Goal: Task Accomplishment & Management: Manage account settings

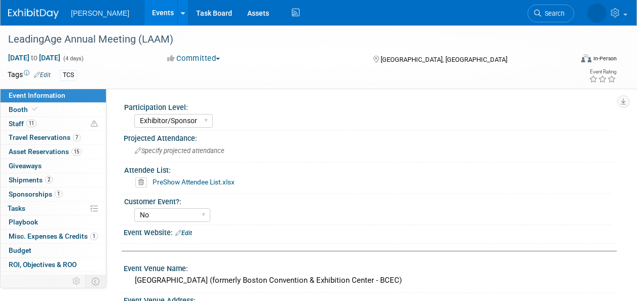
select select "Exhibitor/Sponsor"
select select "No"
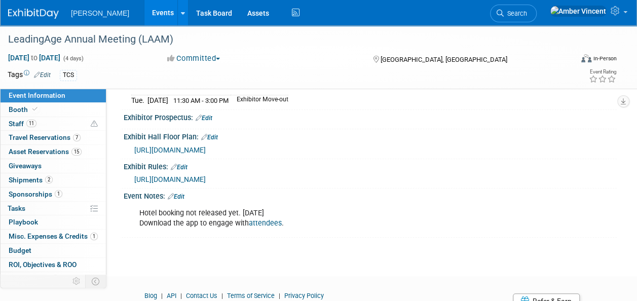
scroll to position [320, 0]
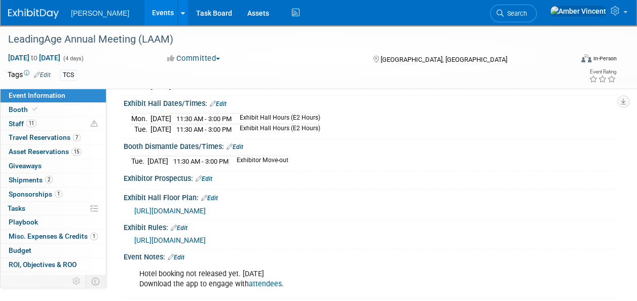
click at [461, 158] on div "Tue. Nov 4, 2025 11:30 AM - 3:00 PM Exhibitor Move-out" at bounding box center [370, 160] width 478 height 14
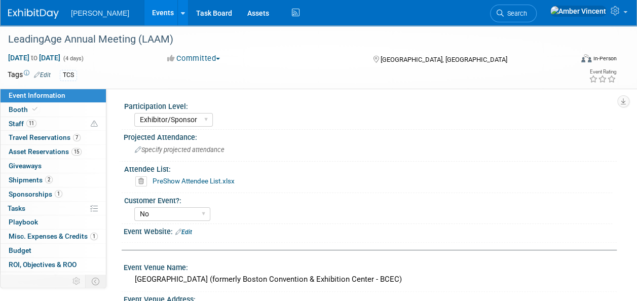
scroll to position [0, 0]
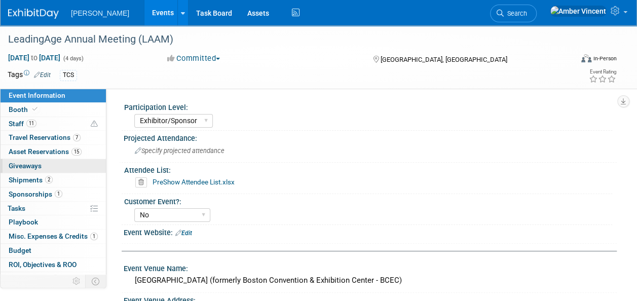
drag, startPoint x: 31, startPoint y: 153, endPoint x: 44, endPoint y: 171, distance: 21.9
click at [31, 153] on span "Asset Reservations 15" at bounding box center [45, 151] width 73 height 8
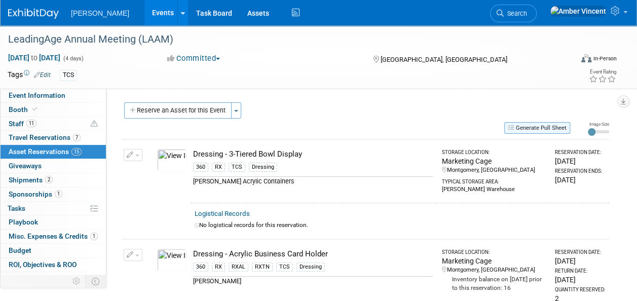
click at [529, 125] on button "Generate Pull Sheet" at bounding box center [537, 128] width 66 height 12
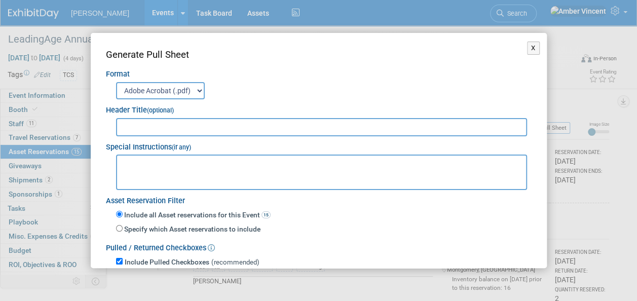
click at [178, 123] on input "text" at bounding box center [322, 127] width 412 height 18
type input "LAAM 2025 PULL/RETURN SHEET"
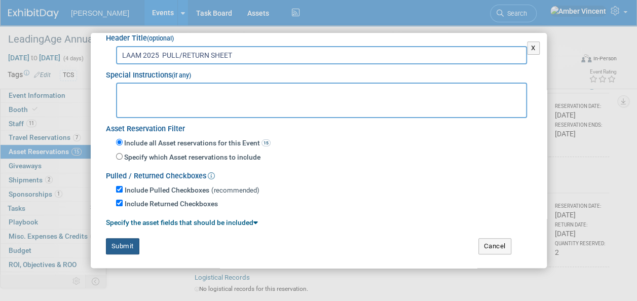
scroll to position [101, 0]
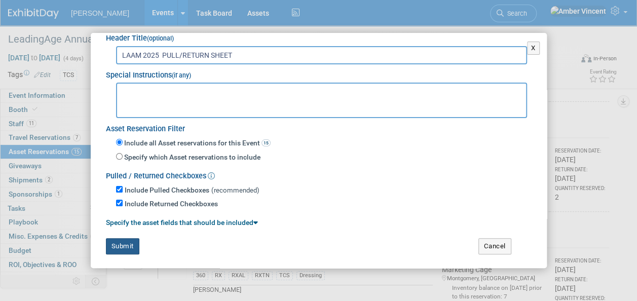
click at [132, 241] on button "Submit" at bounding box center [122, 246] width 33 height 16
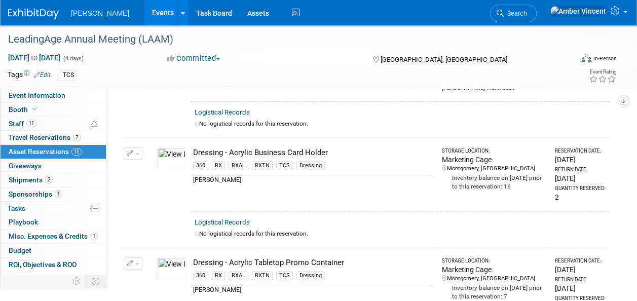
click at [537, 8] on link "Search" at bounding box center [513, 14] width 47 height 18
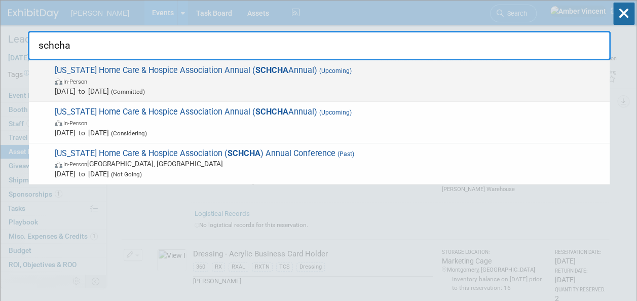
type input "schcha"
click at [205, 78] on span "In-Person" at bounding box center [330, 81] width 550 height 10
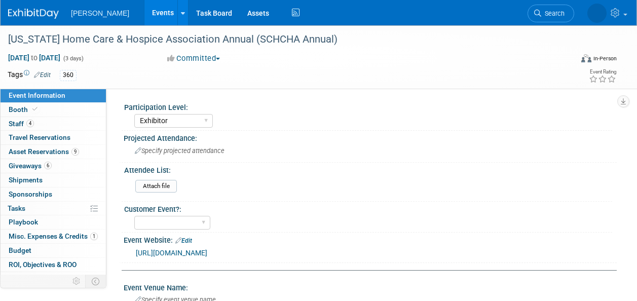
select select "Exhibitor"
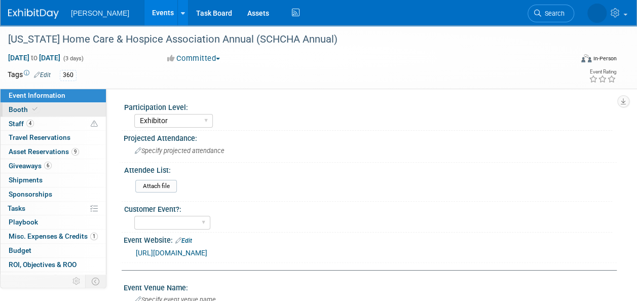
click at [59, 110] on link "Booth" at bounding box center [53, 110] width 105 height 14
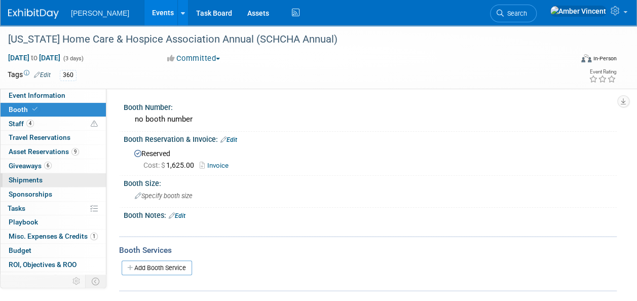
click at [22, 183] on span "Shipments 0" at bounding box center [26, 180] width 34 height 8
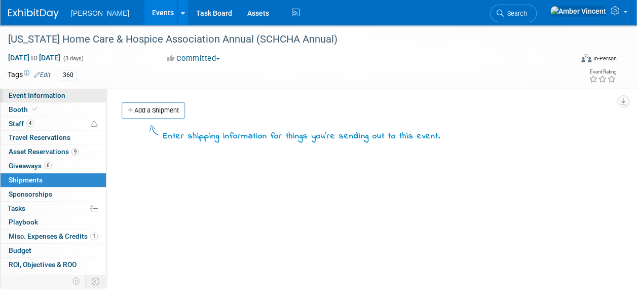
click at [55, 96] on span "Event Information" at bounding box center [37, 95] width 57 height 8
select select "Exhibitor"
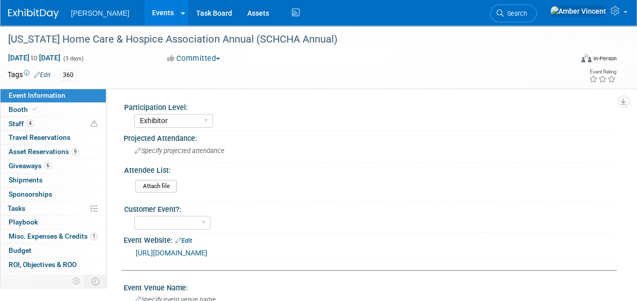
click at [207, 251] on link "[URL][DOMAIN_NAME]" at bounding box center [171, 253] width 71 height 8
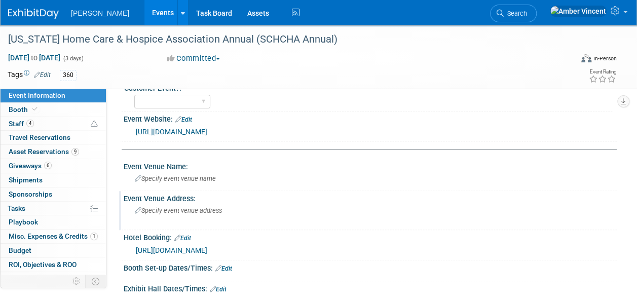
scroll to position [101, 0]
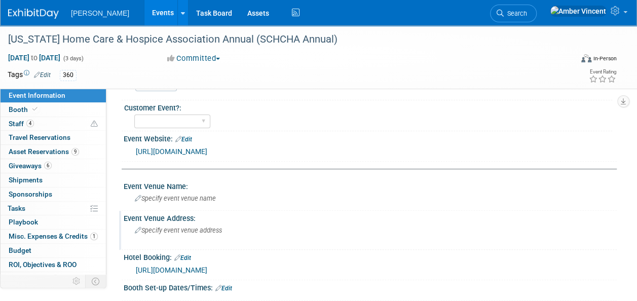
click at [191, 229] on span "Specify event venue address" at bounding box center [178, 231] width 87 height 8
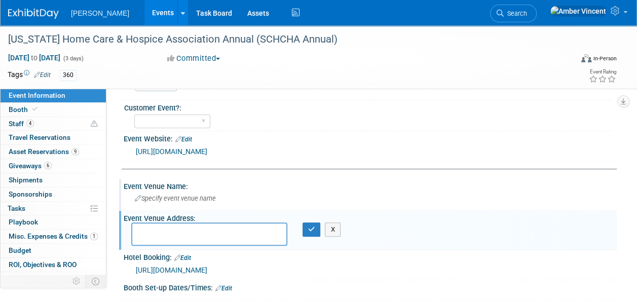
click at [184, 195] on span "Specify event venue name" at bounding box center [175, 199] width 81 height 8
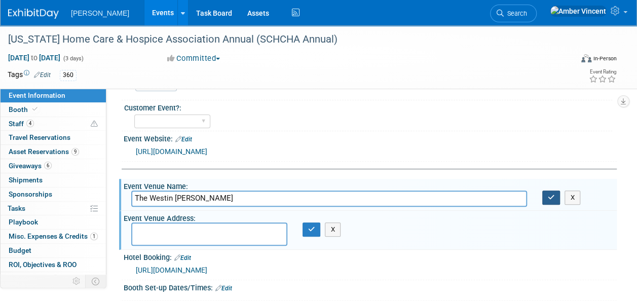
type input "The Westin [PERSON_NAME]"
click at [546, 196] on button "button" at bounding box center [551, 198] width 18 height 14
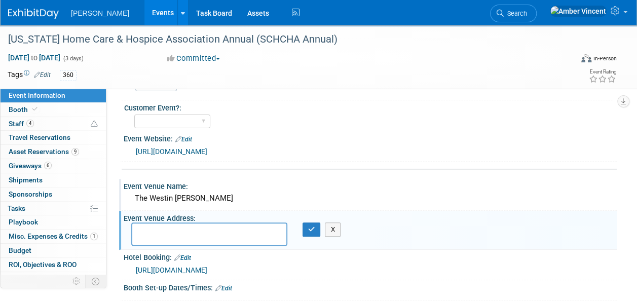
click at [186, 235] on textarea at bounding box center [209, 233] width 156 height 23
paste textarea "[STREET_ADDRESS]-2711"
type textarea "[STREET_ADDRESS]-2711"
click at [310, 233] on button "button" at bounding box center [312, 229] width 18 height 14
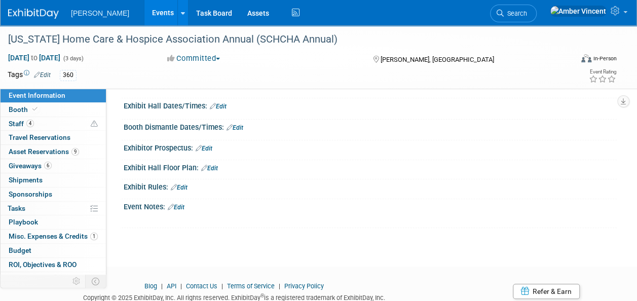
scroll to position [253, 0]
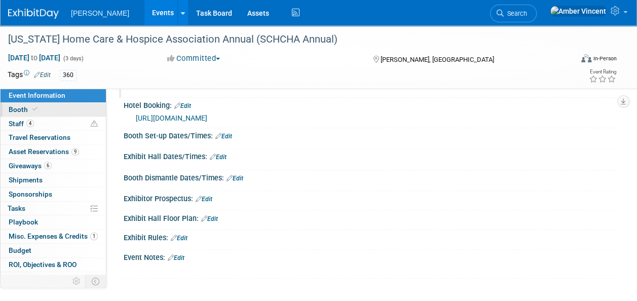
click at [26, 110] on span "Booth" at bounding box center [24, 109] width 31 height 8
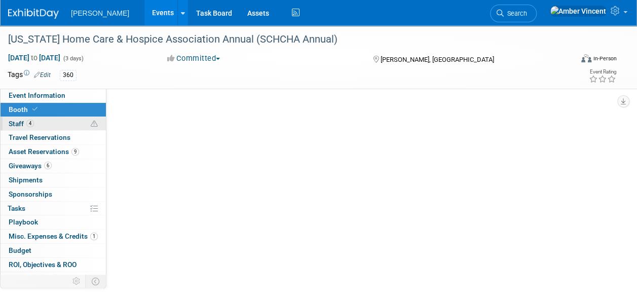
scroll to position [0, 0]
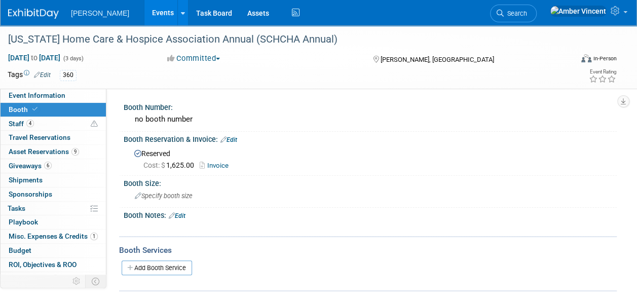
click at [179, 213] on link "Edit" at bounding box center [177, 215] width 17 height 7
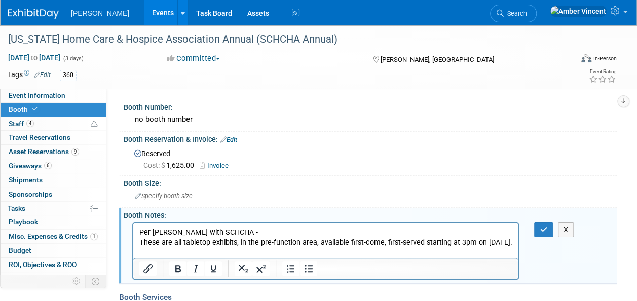
click at [140, 242] on p "These are all tabletop exhibits, in the pre-function area, available first-come…" at bounding box center [325, 242] width 373 height 10
click at [197, 250] on p ""These are all tabletop exhibits, in the pre-function area, available first-com…" at bounding box center [325, 247] width 373 height 20
click at [548, 231] on button "button" at bounding box center [543, 229] width 19 height 15
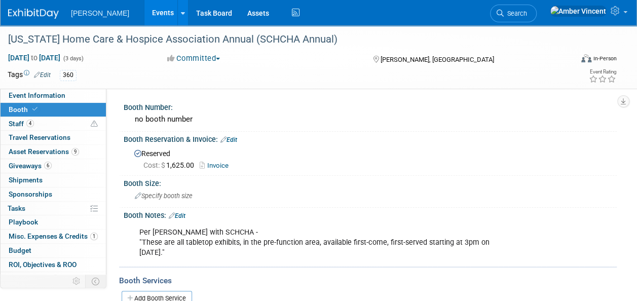
drag, startPoint x: 140, startPoint y: 231, endPoint x: 197, endPoint y: 250, distance: 59.5
click at [197, 250] on div "Per [PERSON_NAME] with SCHCHA - "These are all tabletop exhibits, in the pre-fu…" at bounding box center [325, 242] width 387 height 41
drag, startPoint x: 197, startPoint y: 250, endPoint x: 176, endPoint y: 242, distance: 21.8
copy div "Per [PERSON_NAME] with SCHCHA - "These are all tabletop exhibits, in the pre-fu…"
click at [408, 168] on div "Cost: $ 1,625.00 Invoice" at bounding box center [376, 165] width 466 height 11
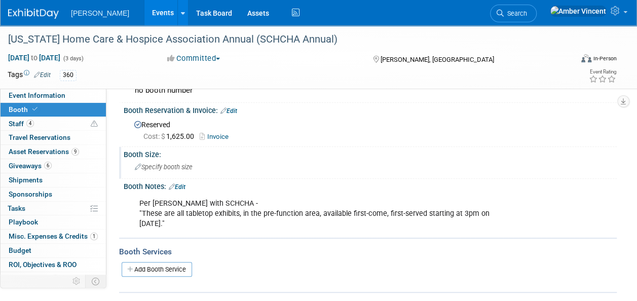
scroll to position [51, 0]
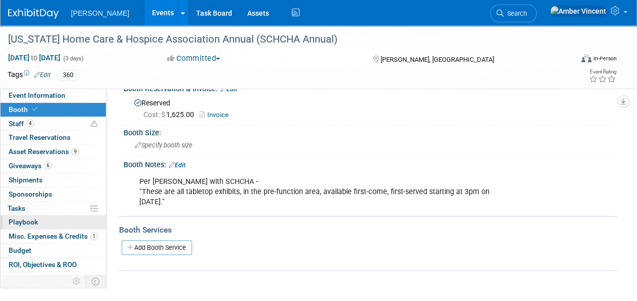
click at [36, 225] on span "Playbook 0" at bounding box center [23, 222] width 29 height 8
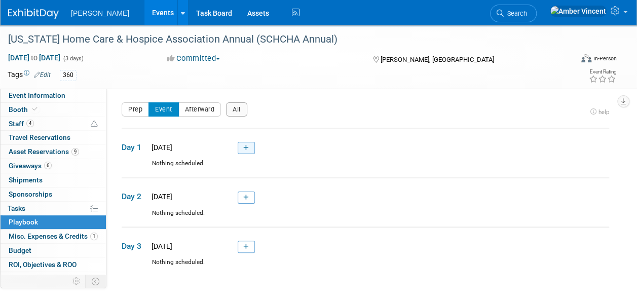
click at [249, 146] on link at bounding box center [246, 148] width 17 height 12
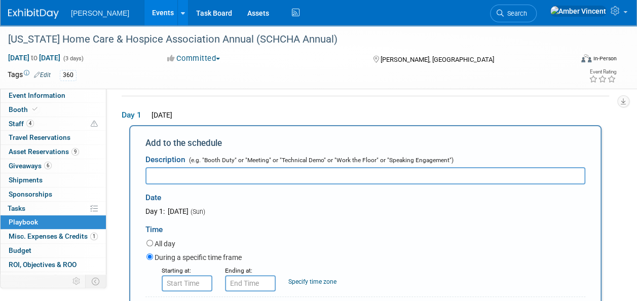
paste input "Be prepared for tabletop exhibit setup at the SCHCHA convention."
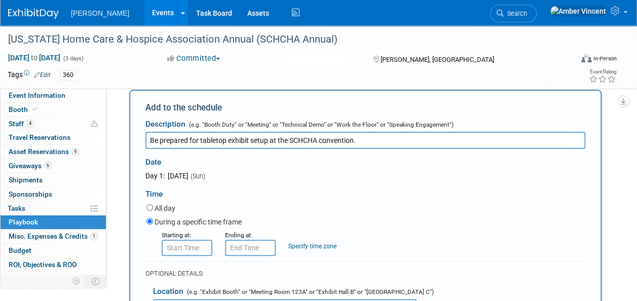
scroll to position [83, 0]
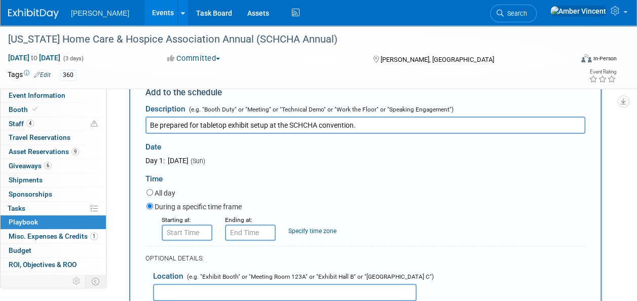
type input "Be prepared for tabletop exhibit setup at the SCHCHA convention."
click at [195, 233] on input "text" at bounding box center [187, 233] width 51 height 16
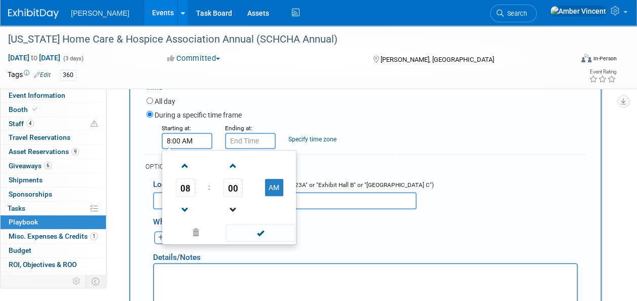
scroll to position [184, 0]
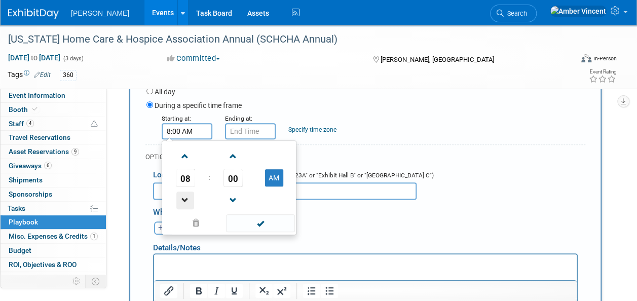
click at [184, 196] on span at bounding box center [185, 201] width 18 height 18
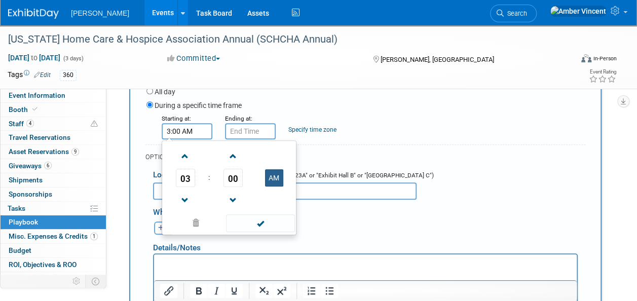
click at [274, 178] on button "AM" at bounding box center [274, 177] width 18 height 17
type input "3:00 PM"
click at [276, 222] on span at bounding box center [260, 223] width 68 height 18
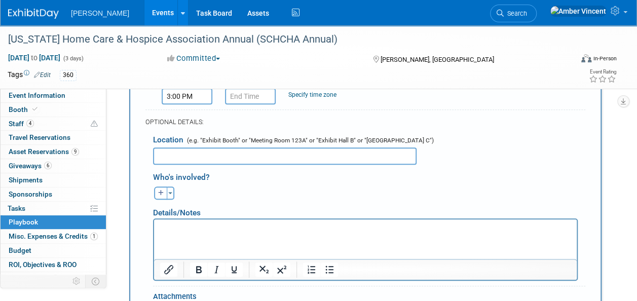
scroll to position [235, 0]
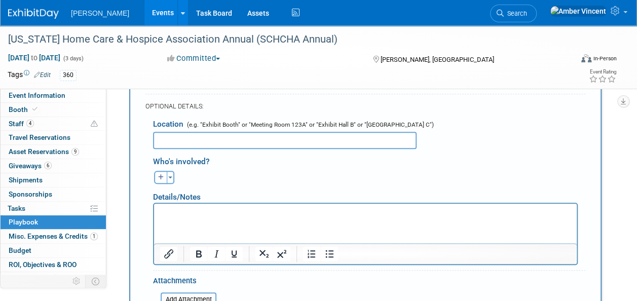
click at [205, 217] on html at bounding box center [365, 210] width 423 height 14
drag, startPoint x: 205, startPoint y: 218, endPoint x: 162, endPoint y: 211, distance: 44.2
click at [162, 211] on p "Rich Text Area. Press ALT-0 for help." at bounding box center [365, 212] width 411 height 10
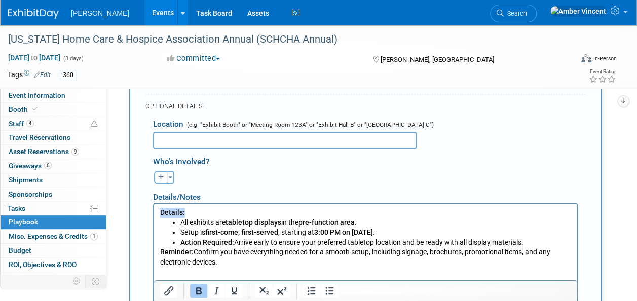
drag, startPoint x: 186, startPoint y: 213, endPoint x: 152, endPoint y: 207, distance: 35.0
click at [154, 207] on html "Details: All exhibits are tabletop displays in the pre-function area . Setup is…" at bounding box center [365, 235] width 423 height 64
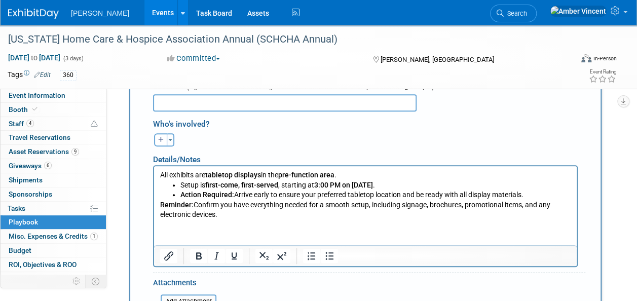
scroll to position [286, 0]
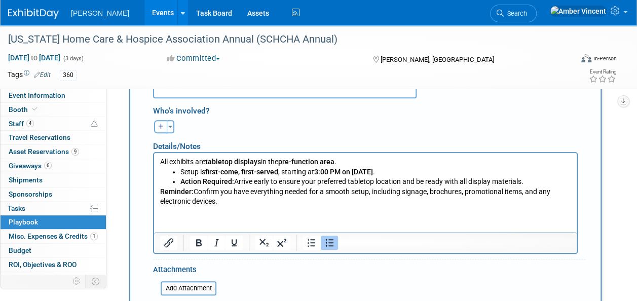
click at [180, 172] on p "Setup is first-come, first-served , starting at 3:00 PM on [DATE] ." at bounding box center [375, 172] width 391 height 10
click at [180, 180] on b "Action Required:" at bounding box center [207, 181] width 54 height 8
drag, startPoint x: 159, startPoint y: 163, endPoint x: 227, endPoint y: 206, distance: 80.1
click at [230, 206] on html "All exhibits are tabletop displays in the pre-function area . Setup is first-co…" at bounding box center [365, 180] width 423 height 54
drag, startPoint x: 162, startPoint y: 161, endPoint x: 220, endPoint y: 203, distance: 71.2
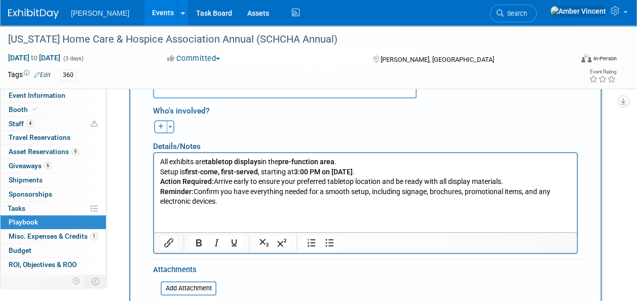
click at [220, 203] on body "All exhibits are tabletop displays in the pre-function area . Setup is first-co…" at bounding box center [366, 182] width 412 height 50
click at [313, 244] on icon "Numbered list" at bounding box center [312, 243] width 12 height 12
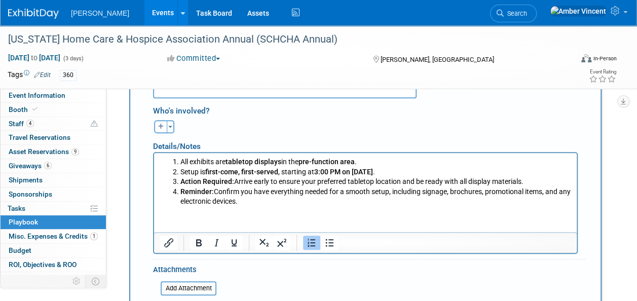
click at [283, 206] on html "All exhibits are tabletop displays in the pre-function area . Setup is first-co…" at bounding box center [365, 180] width 423 height 54
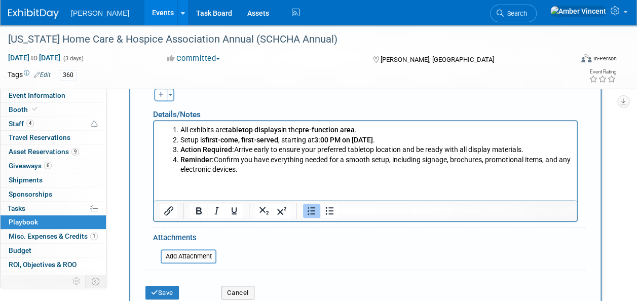
scroll to position [337, 0]
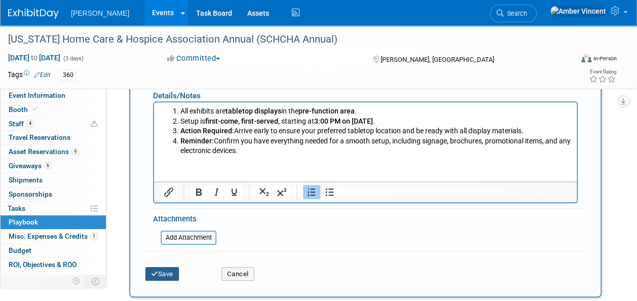
click at [169, 276] on button "Save" at bounding box center [161, 274] width 33 height 14
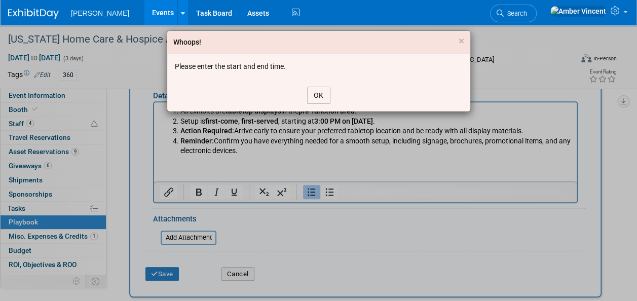
click at [317, 88] on button "OK" at bounding box center [318, 95] width 23 height 17
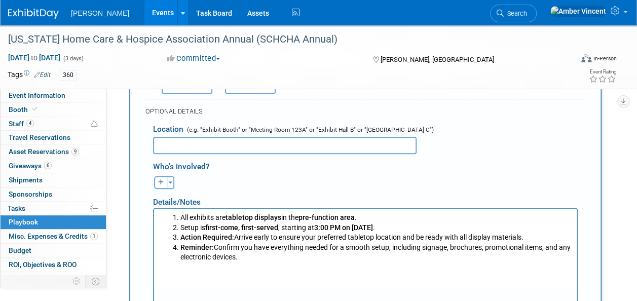
scroll to position [83, 0]
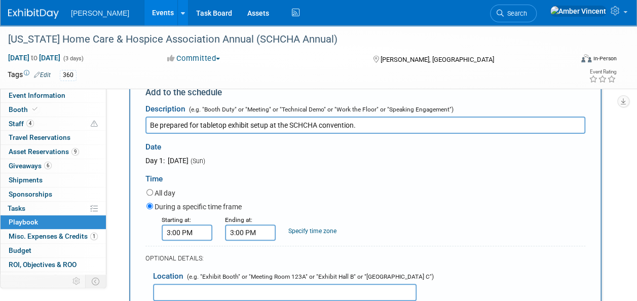
click at [260, 233] on input "3:00 PM" at bounding box center [250, 233] width 51 height 16
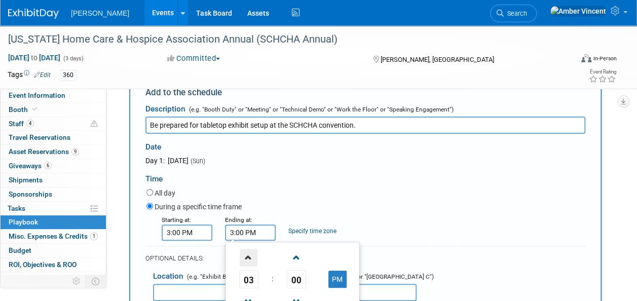
click at [253, 255] on span at bounding box center [249, 258] width 18 height 18
type input "4:00 PM"
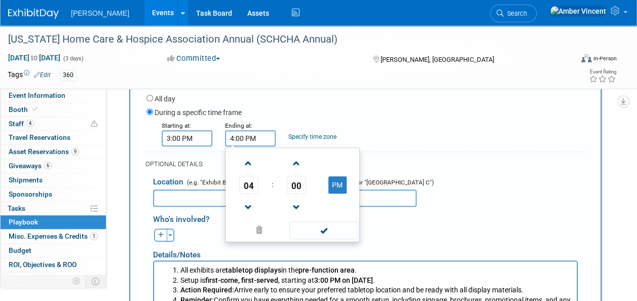
scroll to position [235, 0]
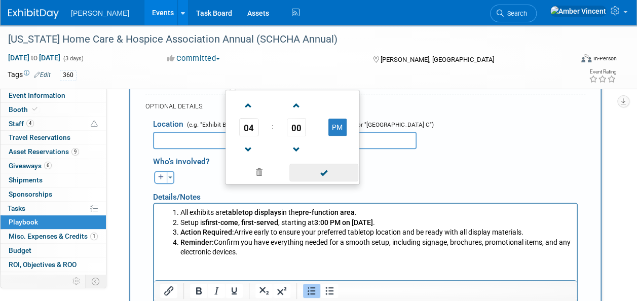
click at [309, 175] on span at bounding box center [323, 173] width 68 height 18
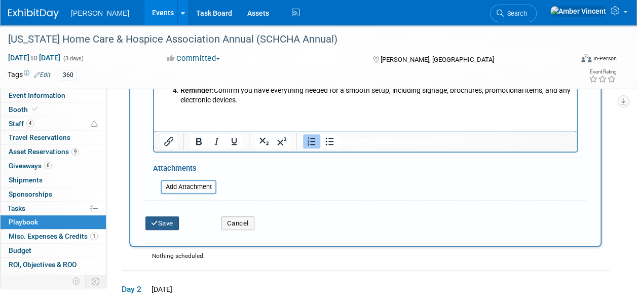
click at [171, 216] on button "Save" at bounding box center [161, 223] width 33 height 14
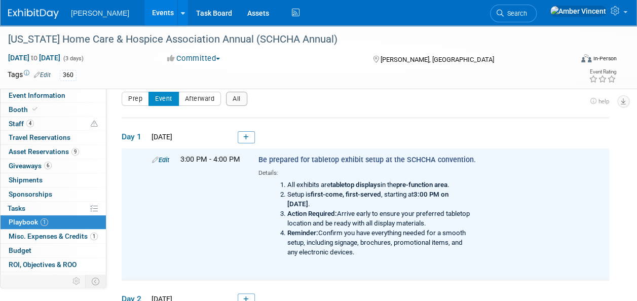
scroll to position [0, 0]
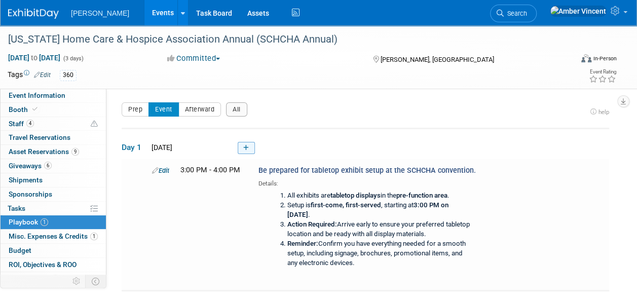
click at [249, 149] on link at bounding box center [246, 148] width 17 height 12
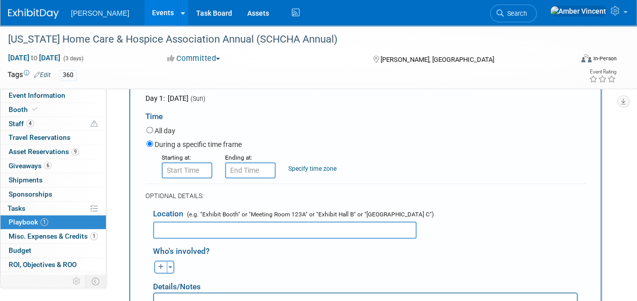
scroll to position [355, 0]
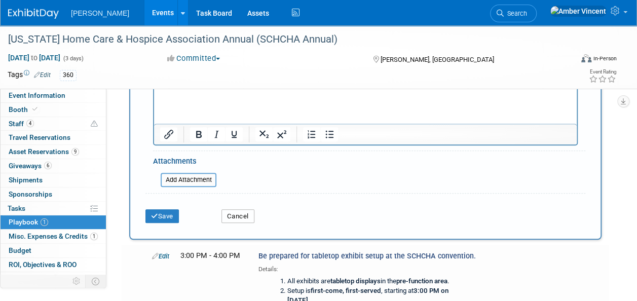
click at [237, 212] on button "Cancel" at bounding box center [237, 216] width 33 height 14
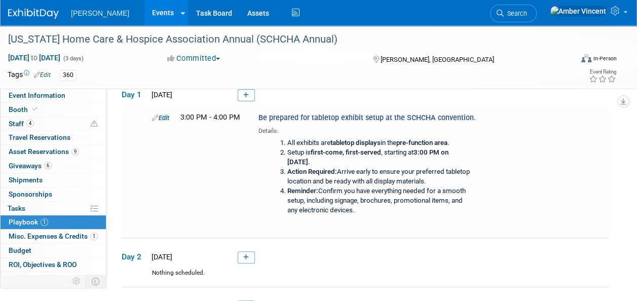
scroll to position [5, 0]
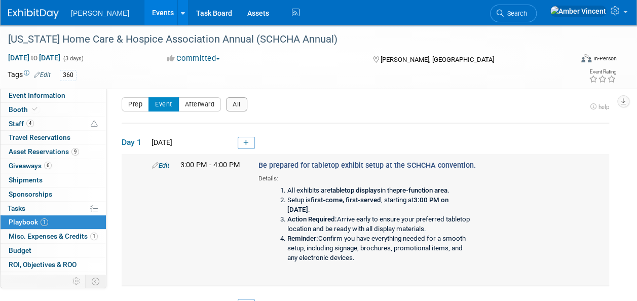
click at [330, 164] on span "Be prepared for tabletop exhibit setup at the SCHCHA convention." at bounding box center [366, 165] width 217 height 9
click at [293, 206] on b "3:00 PM on [DATE]" at bounding box center [367, 204] width 161 height 17
click at [168, 163] on link "Edit" at bounding box center [160, 166] width 17 height 8
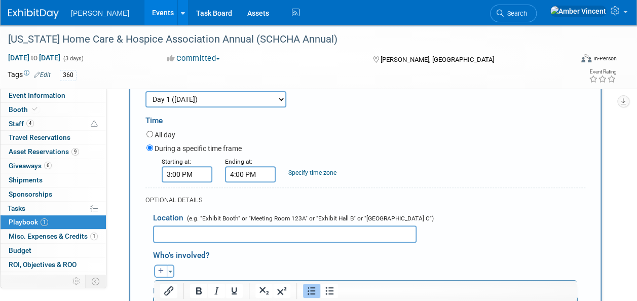
scroll to position [246, 0]
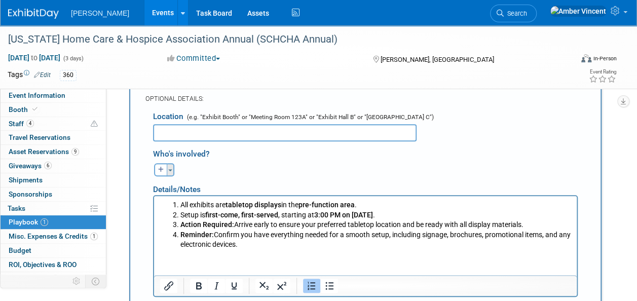
click at [173, 170] on button "Toggle Dropdown" at bounding box center [171, 169] width 8 height 13
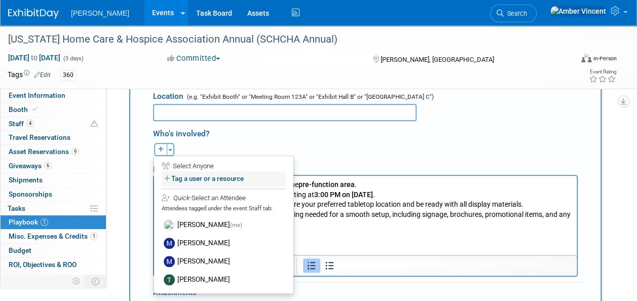
scroll to position [297, 0]
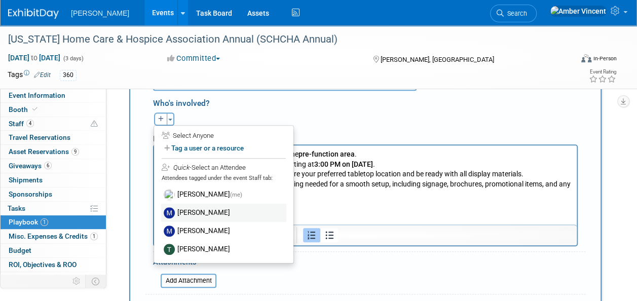
click at [212, 211] on label "[PERSON_NAME]" at bounding box center [223, 213] width 125 height 18
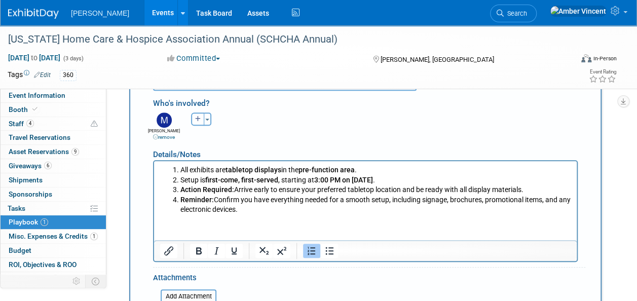
click at [201, 120] on icon "button" at bounding box center [198, 119] width 6 height 6
select select
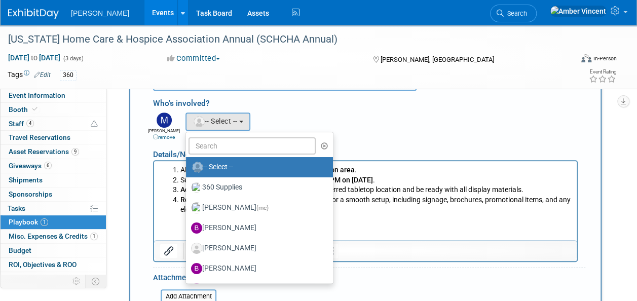
click at [303, 110] on div "360 remove Amber (me) remove Ben remove remove remove" at bounding box center [368, 125] width 447 height 31
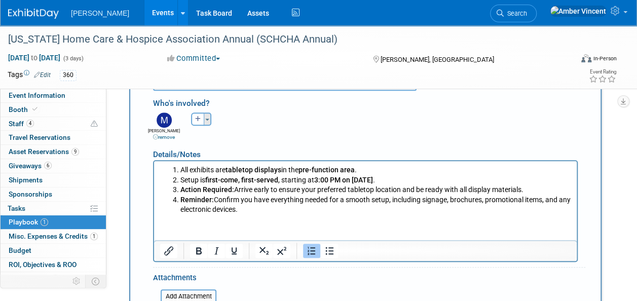
click at [206, 120] on span "button" at bounding box center [207, 120] width 4 height 2
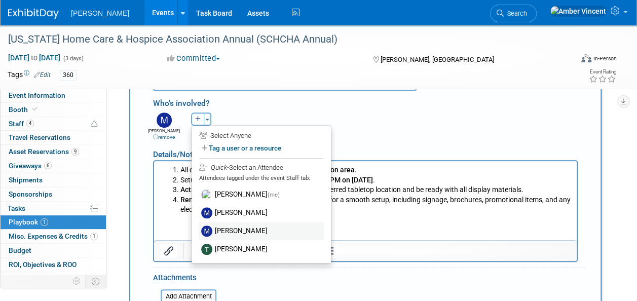
drag, startPoint x: 244, startPoint y: 232, endPoint x: 90, endPoint y: 33, distance: 251.4
click at [244, 232] on label "[PERSON_NAME]" at bounding box center [261, 231] width 125 height 18
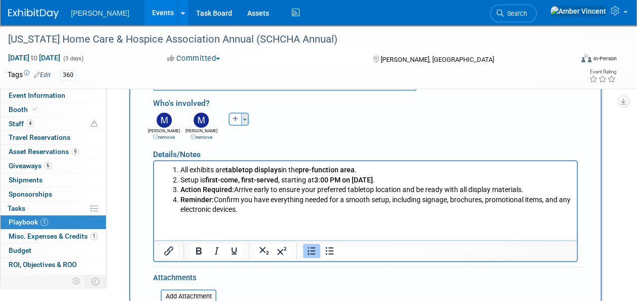
click at [244, 116] on button "Toggle Dropdown" at bounding box center [245, 119] width 8 height 13
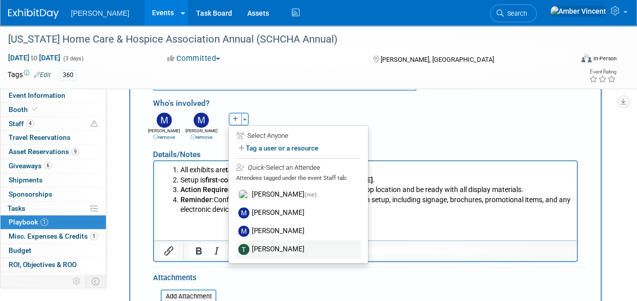
click at [257, 251] on label "[PERSON_NAME]" at bounding box center [298, 249] width 125 height 18
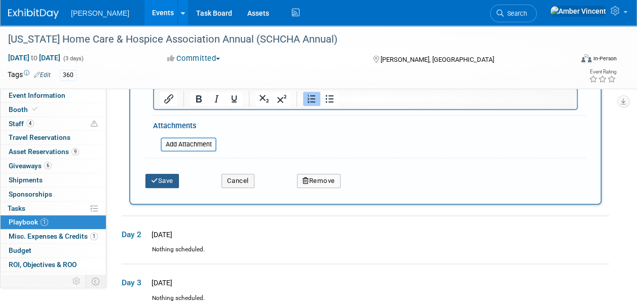
click at [174, 177] on button "Save" at bounding box center [161, 181] width 33 height 14
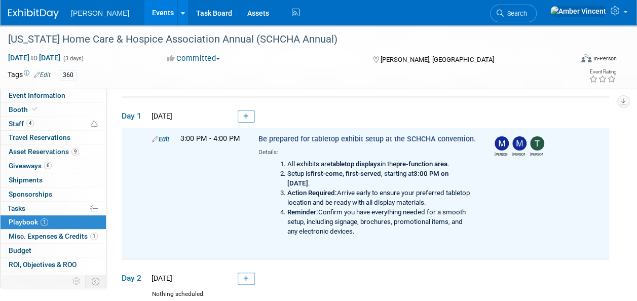
scroll to position [0, 0]
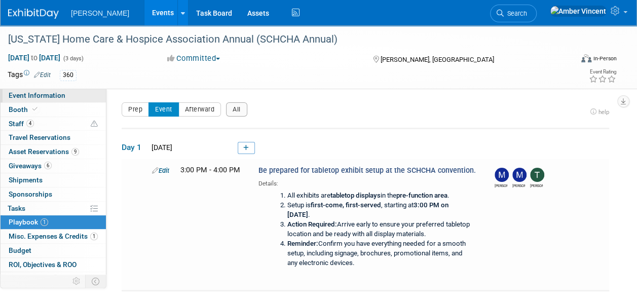
click at [34, 91] on link "Event Information" at bounding box center [53, 96] width 105 height 14
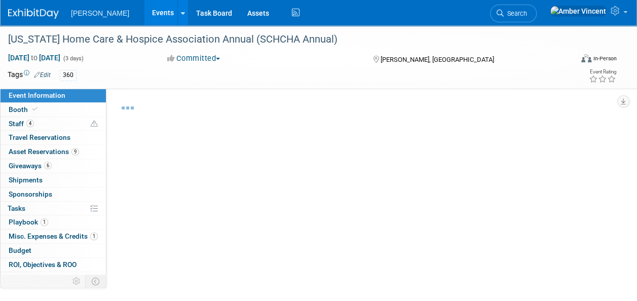
select select "Exhibitor"
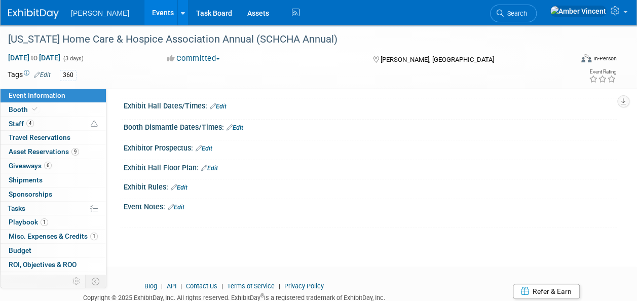
scroll to position [253, 0]
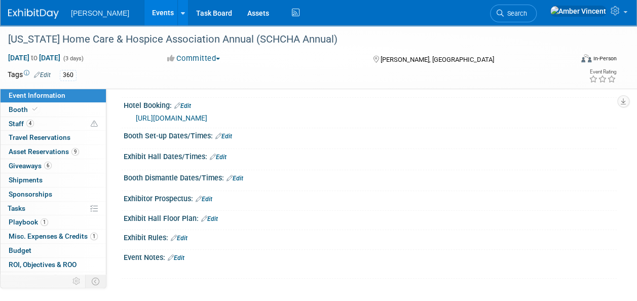
click at [228, 136] on link "Edit" at bounding box center [223, 136] width 17 height 7
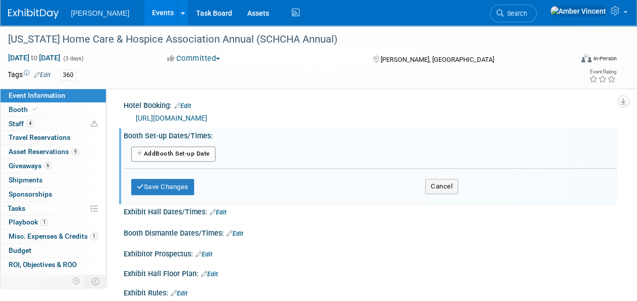
click at [196, 154] on button "Add Another Booth Set-up Date" at bounding box center [173, 153] width 84 height 15
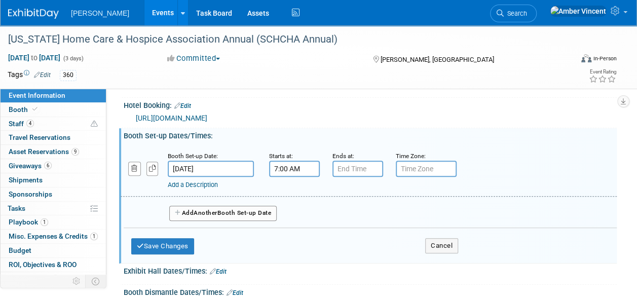
click at [296, 168] on input "7:00 AM" at bounding box center [294, 169] width 51 height 16
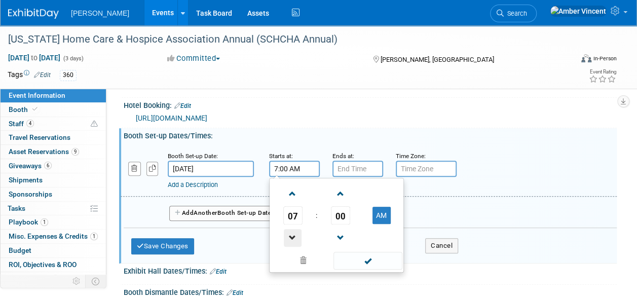
click at [291, 230] on span at bounding box center [293, 238] width 18 height 18
click at [381, 221] on button "AM" at bounding box center [381, 215] width 18 height 17
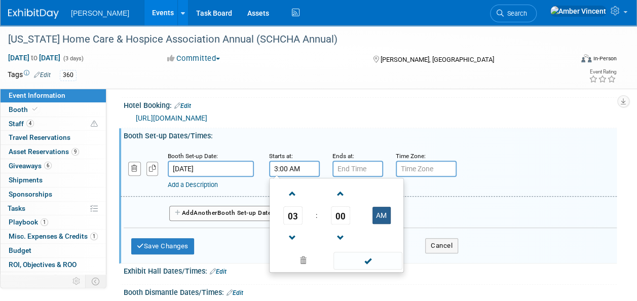
type input "3:00 PM"
click at [365, 256] on span at bounding box center [367, 261] width 68 height 18
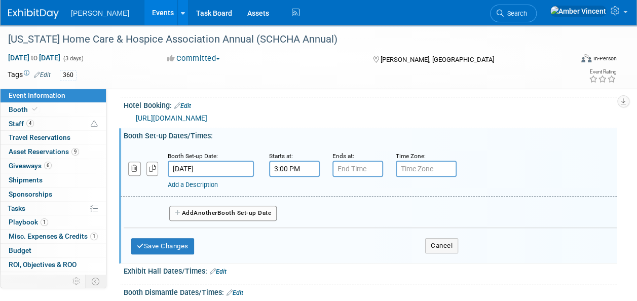
click at [200, 183] on link "Add a Description" at bounding box center [193, 185] width 50 height 8
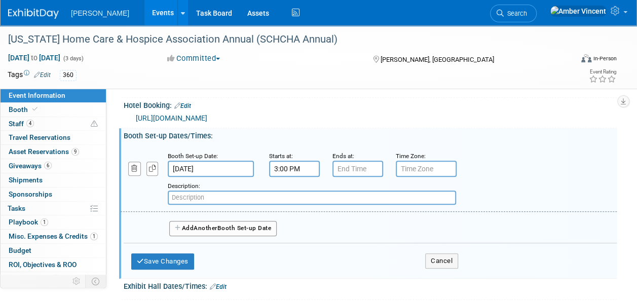
paste input "These are all tabletop exhibits, in the pre-function area, available first-"
drag, startPoint x: 370, startPoint y: 195, endPoint x: 327, endPoint y: 194, distance: 42.6
click at [327, 194] on input "These are all tabletop exhibits, in the pre-function area, available first-" at bounding box center [312, 198] width 288 height 14
click at [212, 195] on input "These are all tabletop exhibits, in the pre-function area, avail 1st come 1" at bounding box center [312, 198] width 288 height 14
click at [339, 194] on input "Tabletop exhibits, in the pre-function area, avail 1st come 1" at bounding box center [312, 198] width 288 height 14
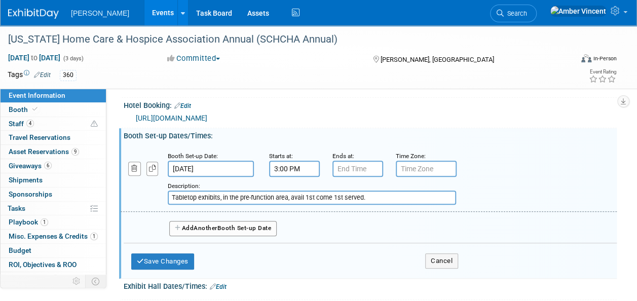
click at [303, 197] on input "Tabletop exhibits, in the pre-function area, avail 1st come 1st served." at bounding box center [312, 198] width 288 height 14
click at [304, 197] on input "Tabletop exhibits, in the pre-function area, avail 1st come 1st served." at bounding box center [312, 198] width 288 height 14
type input "Tabletop exhibits, in the pre-function area, available 1st come 1st served."
click at [163, 250] on div "Save Changes Cancel" at bounding box center [294, 258] width 327 height 31
click at [163, 255] on button "Save Changes" at bounding box center [162, 261] width 63 height 16
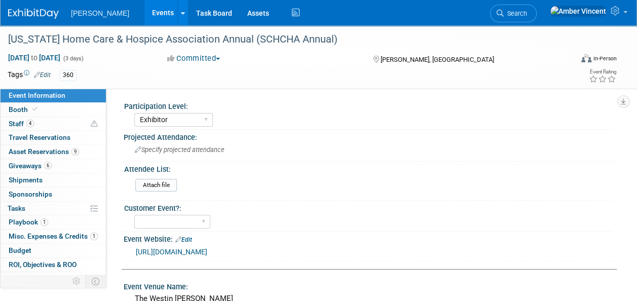
scroll to position [0, 0]
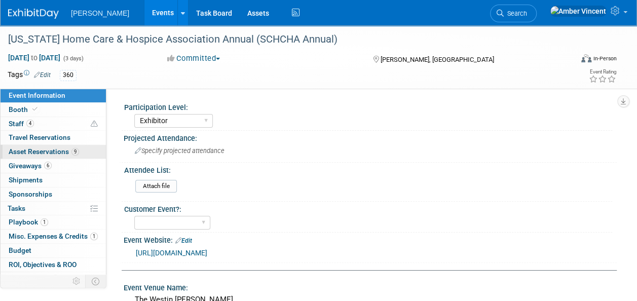
click at [74, 155] on link "9 Asset Reservations 9" at bounding box center [53, 152] width 105 height 14
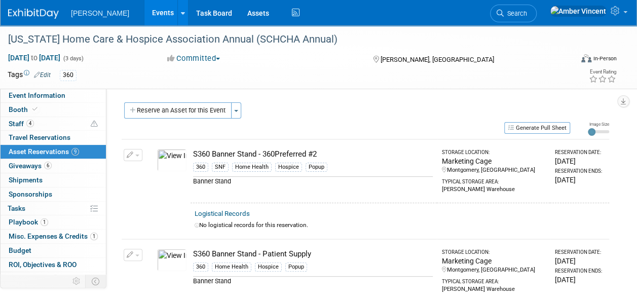
click at [207, 107] on button "Reserve an Asset for this Event" at bounding box center [177, 110] width 107 height 16
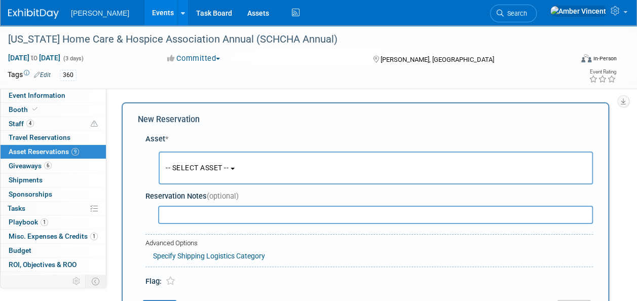
scroll to position [10, 0]
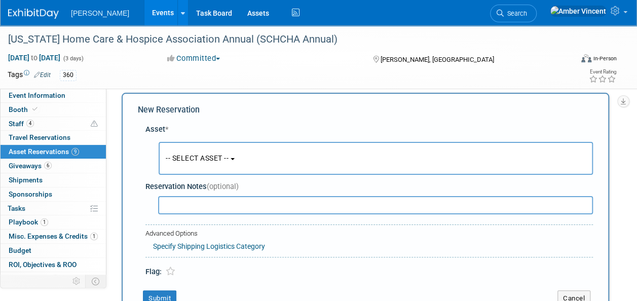
drag, startPoint x: 215, startPoint y: 159, endPoint x: 218, endPoint y: 175, distance: 16.5
click at [215, 159] on span "-- SELECT ASSET --" at bounding box center [197, 158] width 63 height 8
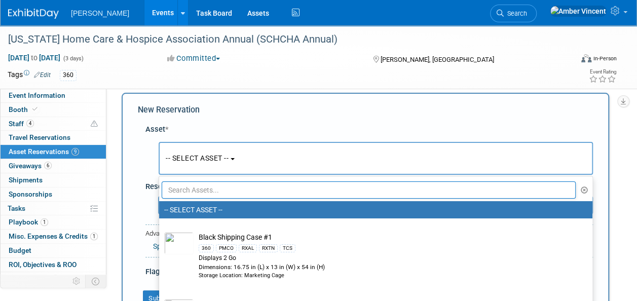
click at [214, 191] on input "text" at bounding box center [369, 189] width 414 height 17
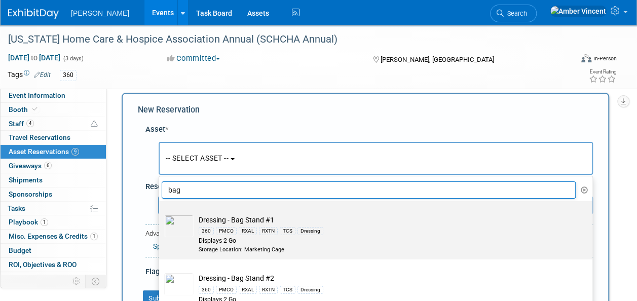
type input "bag"
click at [266, 216] on td "Dressing - Bag Stand #1 360 PMCO RXAL RXTN TCS Dressing Displays 2 Go Storage L…" at bounding box center [383, 234] width 379 height 39
click at [161, 213] on input "Dressing - Bag Stand #1 360 PMCO RXAL RXTN TCS Dressing Displays 2 Go Storage L…" at bounding box center [157, 210] width 7 height 7
select select "10722740"
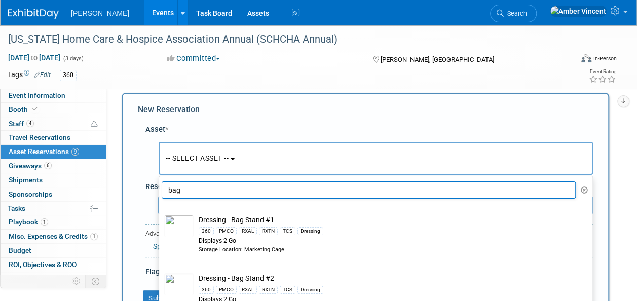
select select "10"
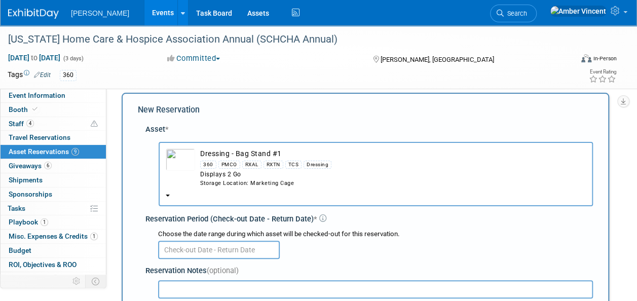
click at [227, 254] on input "text" at bounding box center [219, 250] width 122 height 18
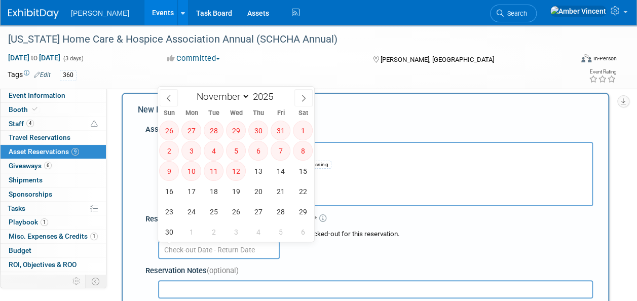
click at [207, 254] on input "text" at bounding box center [219, 250] width 122 height 18
click at [347, 195] on button "Dressing - Bag Stand #1 360 PMCO RXAL RXTN TCS Dressing Displays 2 Go Storage L…" at bounding box center [376, 174] width 434 height 64
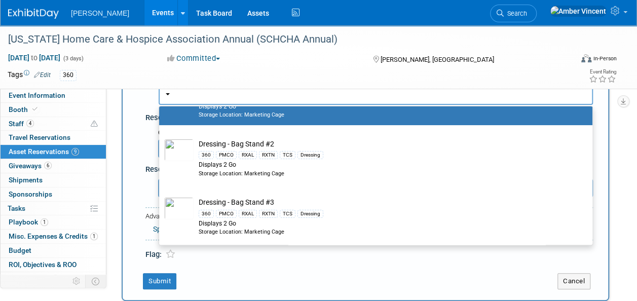
scroll to position [101, 0]
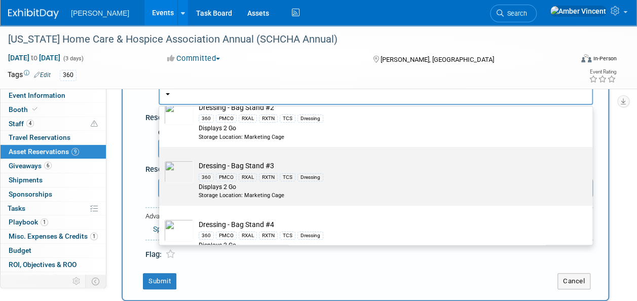
click at [282, 183] on div "Displays 2 Go" at bounding box center [385, 187] width 373 height 9
click at [161, 159] on input "Dressing - Bag Stand #3 360 PMCO RXAL RXTN TCS Dressing Displays 2 Go Storage L…" at bounding box center [157, 156] width 7 height 7
select select "10722739"
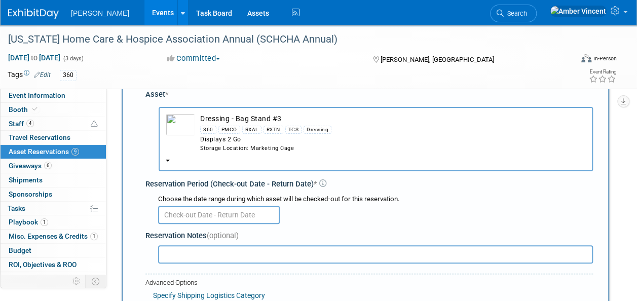
scroll to position [60, 0]
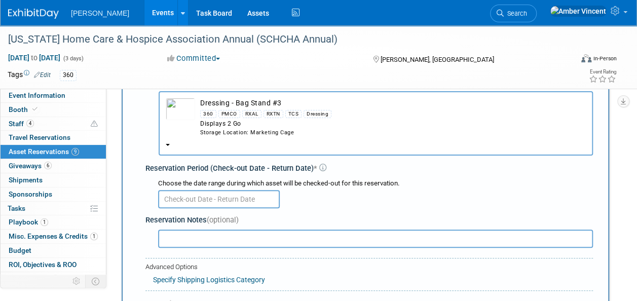
click at [235, 192] on input "text" at bounding box center [219, 199] width 122 height 18
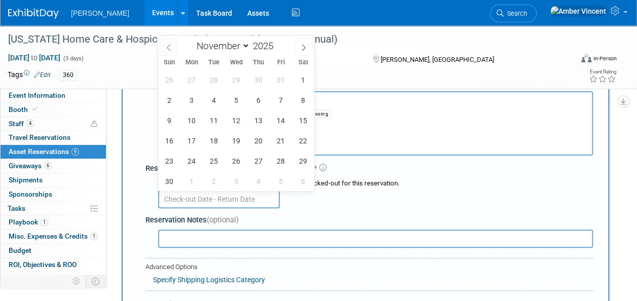
click at [164, 48] on span at bounding box center [169, 47] width 18 height 17
select select "9"
click at [231, 162] on span "29" at bounding box center [236, 161] width 20 height 20
type input "[DATE]"
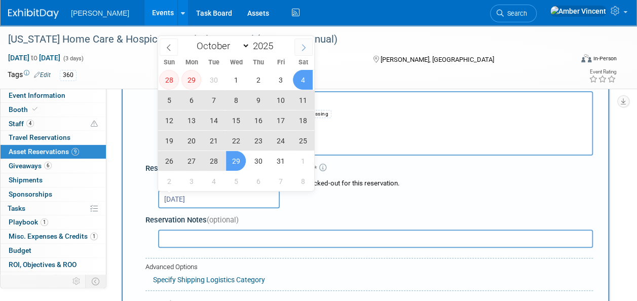
click at [308, 48] on span at bounding box center [303, 47] width 18 height 17
select select "10"
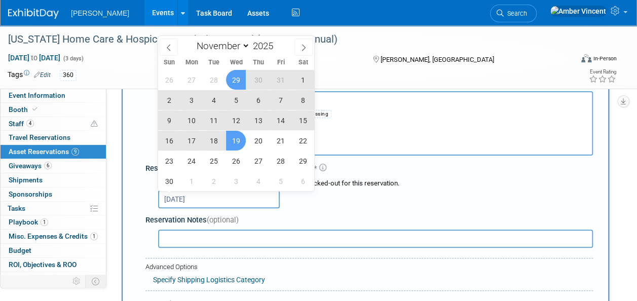
click at [241, 143] on span "19" at bounding box center [236, 141] width 20 height 20
type input "[DATE] to [DATE]"
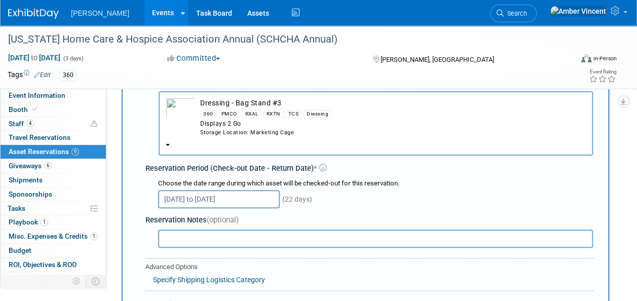
scroll to position [212, 0]
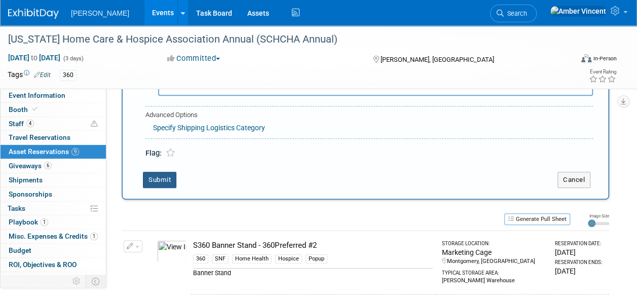
click at [168, 182] on button "Submit" at bounding box center [159, 180] width 33 height 16
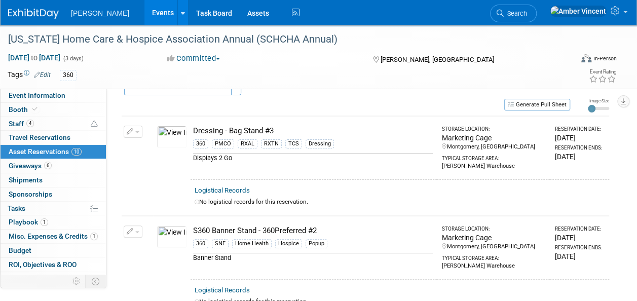
scroll to position [0, 0]
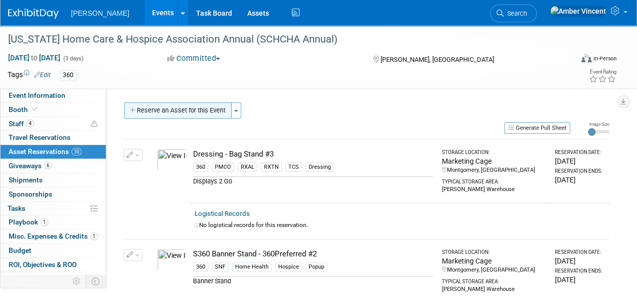
click at [218, 102] on div "Participation Level: Exhibitor Exhibitor/Sponsor Projected Attendance:" at bounding box center [361, 193] width 510 height 209
click at [215, 107] on button "Reserve an Asset for this Event" at bounding box center [177, 110] width 107 height 16
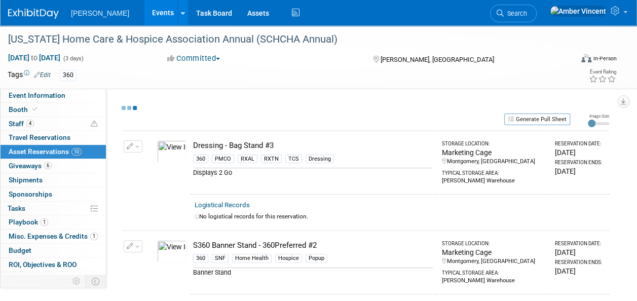
select select "10"
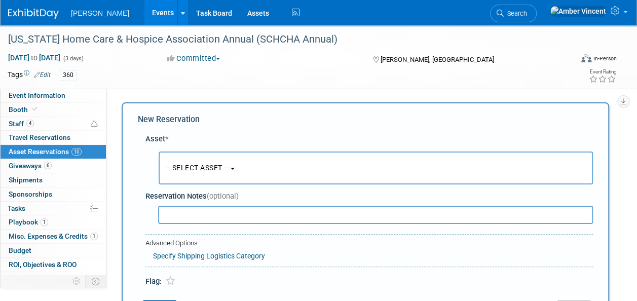
scroll to position [10, 0]
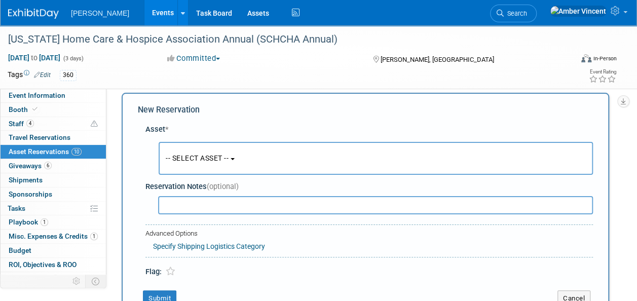
click at [191, 151] on button "-- SELECT ASSET --" at bounding box center [376, 158] width 434 height 33
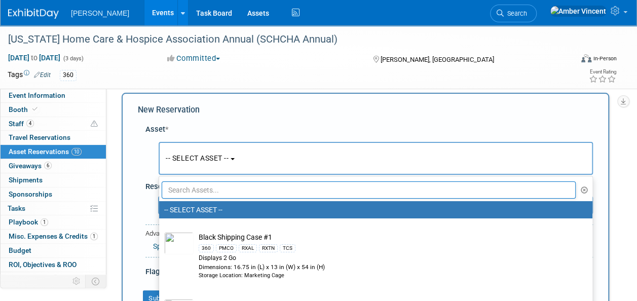
click at [190, 188] on input "text" at bounding box center [369, 189] width 414 height 17
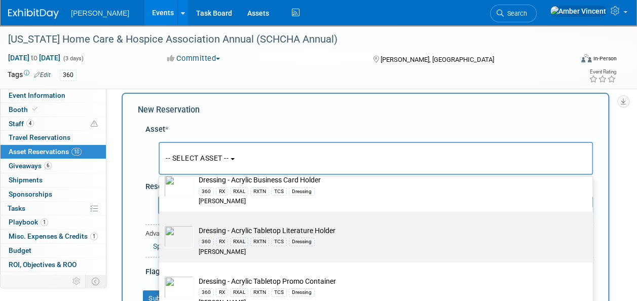
scroll to position [48, 0]
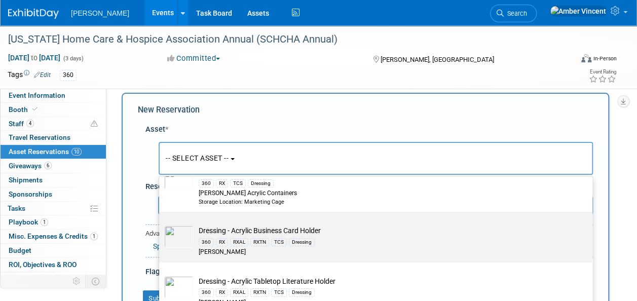
type input "acry"
click at [247, 248] on div "[PERSON_NAME]" at bounding box center [385, 252] width 373 height 9
click at [161, 224] on input "Dressing - Acrylic Business Card Holder 360 RX RXAL RXTN TCS Dressing [PERSON_N…" at bounding box center [157, 220] width 7 height 7
select select "10723995"
select select "10"
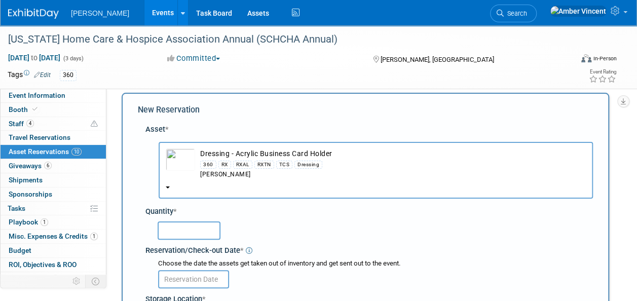
click at [211, 228] on input "text" at bounding box center [189, 230] width 63 height 18
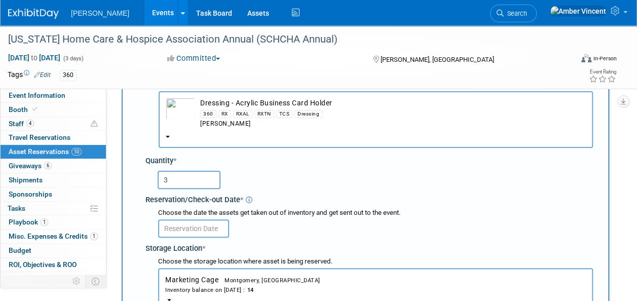
type input "3"
click at [211, 228] on body "[PERSON_NAME] Events Add Event Bulk Upload Events Shareable Event Boards Recent…" at bounding box center [318, 90] width 637 height 301
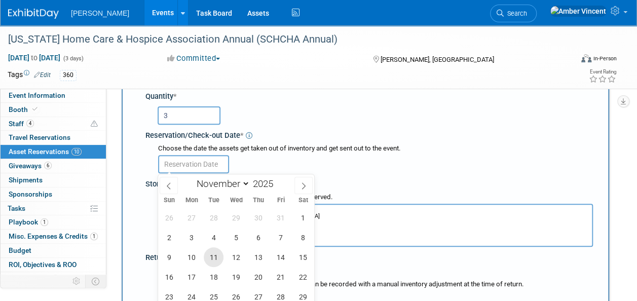
scroll to position [162, 0]
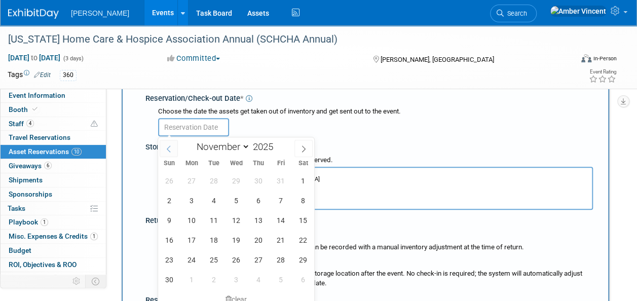
click at [174, 146] on span at bounding box center [169, 148] width 18 height 17
select select "9"
click at [234, 257] on span "29" at bounding box center [236, 260] width 20 height 20
type input "[DATE]"
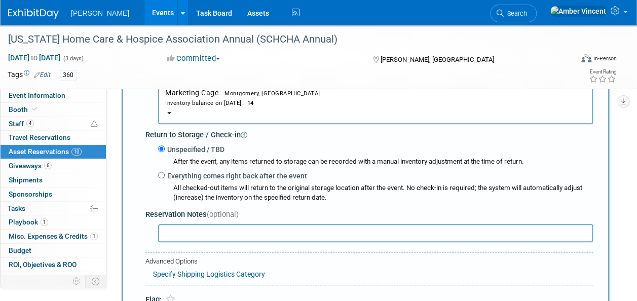
scroll to position [263, 0]
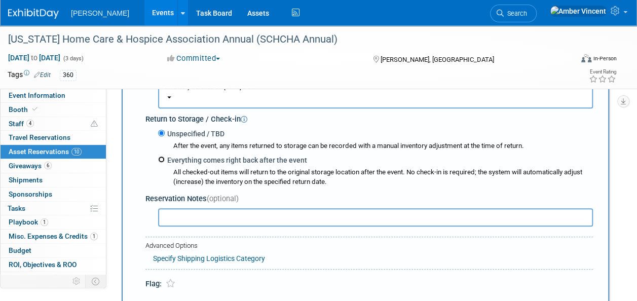
click at [163, 156] on input "Everything comes right back after the event" at bounding box center [161, 159] width 7 height 7
radio input "true"
select select "10"
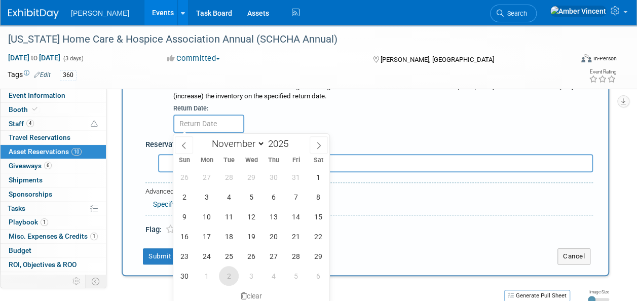
scroll to position [364, 0]
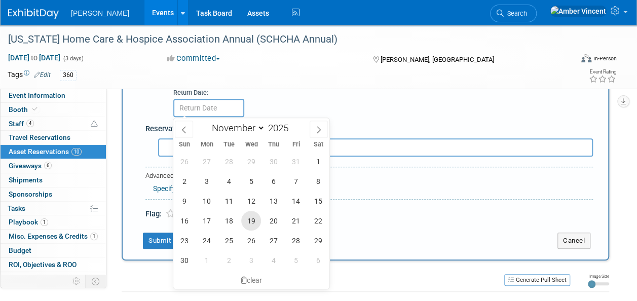
click at [247, 223] on span "19" at bounding box center [251, 221] width 20 height 20
type input "[DATE]"
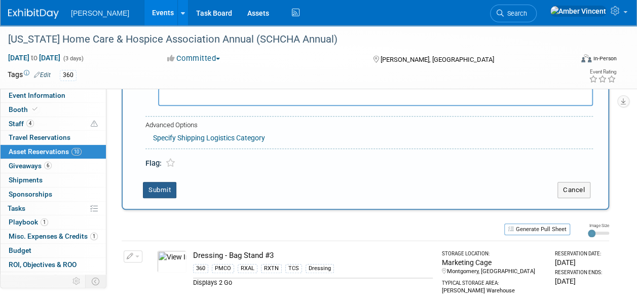
click at [172, 189] on button "Submit" at bounding box center [159, 190] width 33 height 16
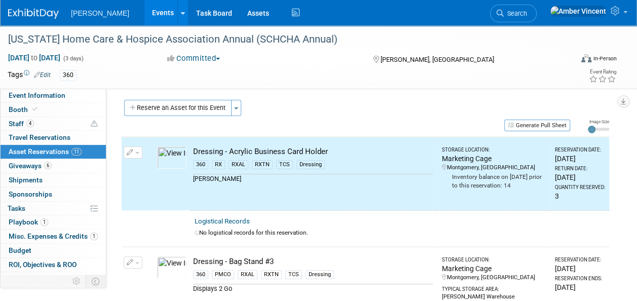
scroll to position [0, 0]
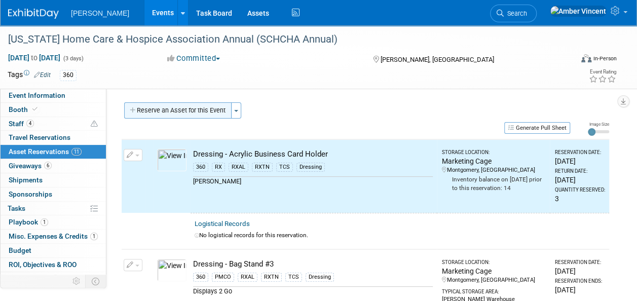
click at [222, 111] on button "Reserve an Asset for this Event" at bounding box center [177, 110] width 107 height 16
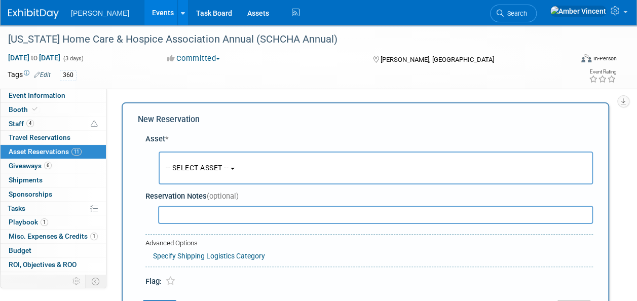
scroll to position [10, 0]
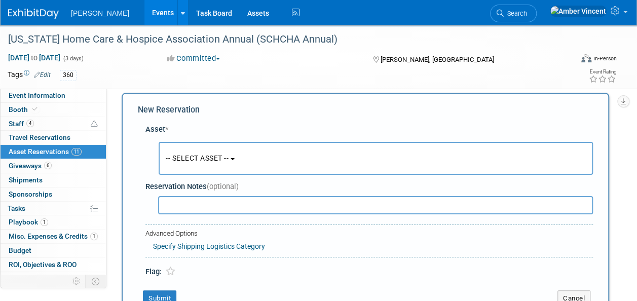
click at [217, 163] on button "-- SELECT ASSET --" at bounding box center [376, 158] width 434 height 33
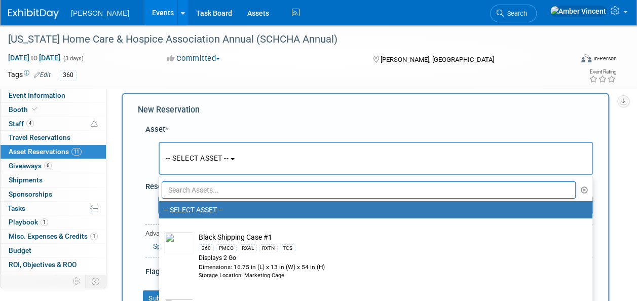
click at [216, 188] on input "text" at bounding box center [369, 189] width 414 height 17
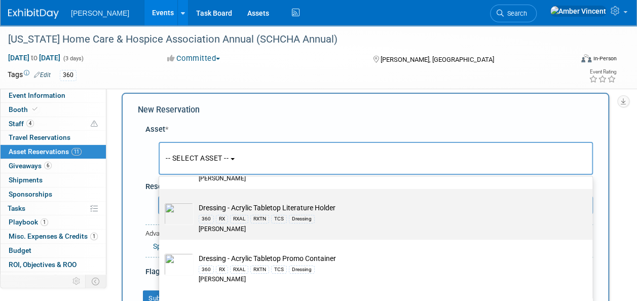
scroll to position [163, 0]
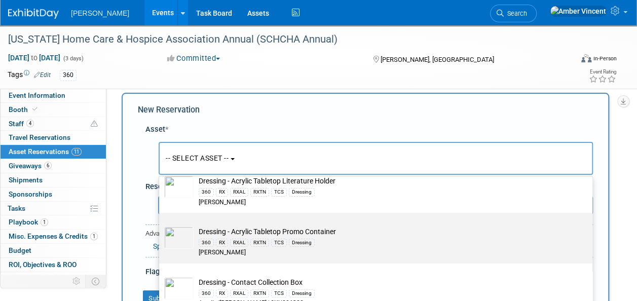
type input "acry"
click at [219, 234] on td "Dressing - Acrylic Tabletop Promo Container 360 RX RXAL RXTN TCS Dressing [PERS…" at bounding box center [383, 242] width 379 height 31
click at [161, 225] on input "Dressing - Acrylic Tabletop Promo Container 360 RX RXAL RXTN TCS Dressing [PERS…" at bounding box center [157, 221] width 7 height 7
select select "10724000"
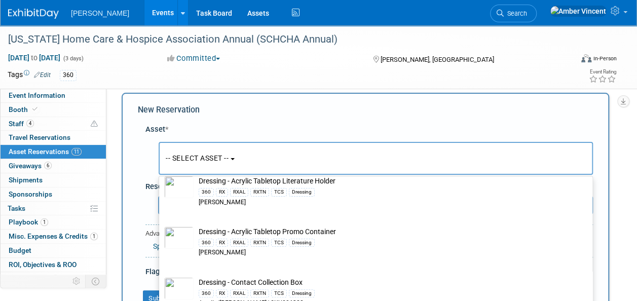
select select "10"
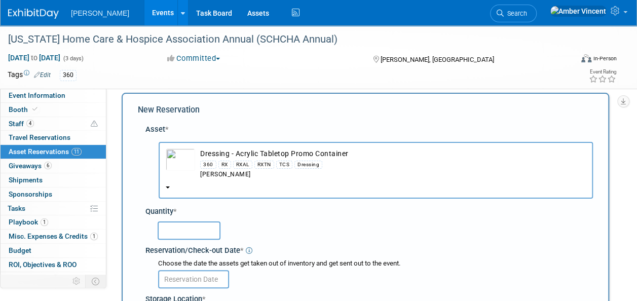
click at [196, 228] on input "text" at bounding box center [189, 230] width 63 height 18
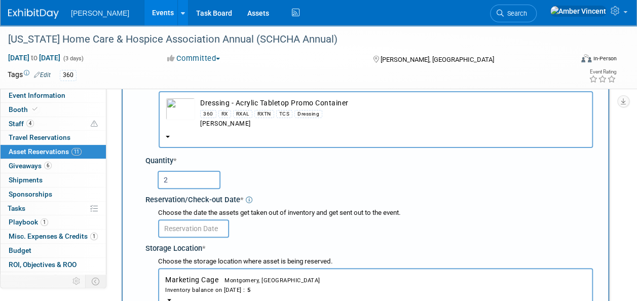
type input "2"
click at [196, 228] on input "text" at bounding box center [193, 228] width 71 height 18
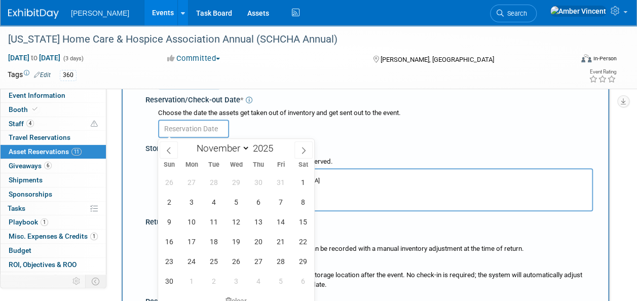
scroll to position [162, 0]
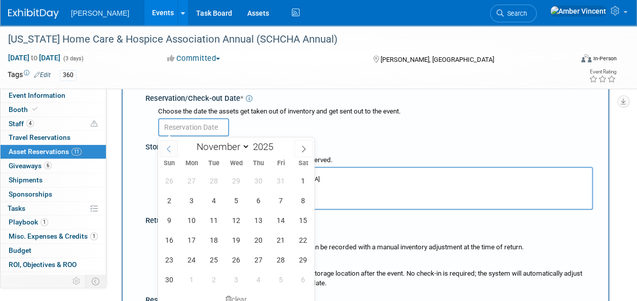
click at [168, 153] on span at bounding box center [169, 148] width 18 height 17
select select "9"
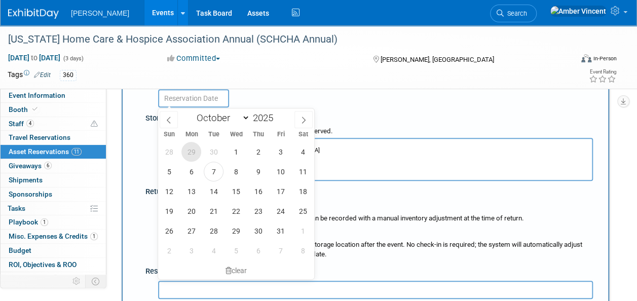
scroll to position [212, 0]
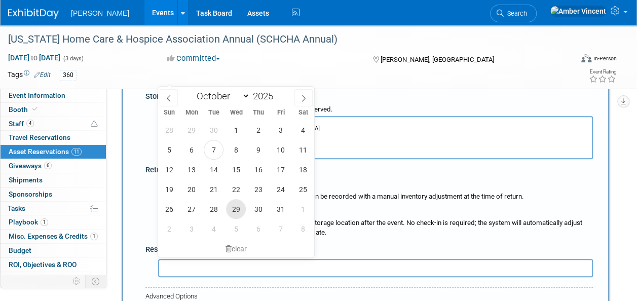
click at [239, 206] on span "29" at bounding box center [236, 209] width 20 height 20
type input "[DATE]"
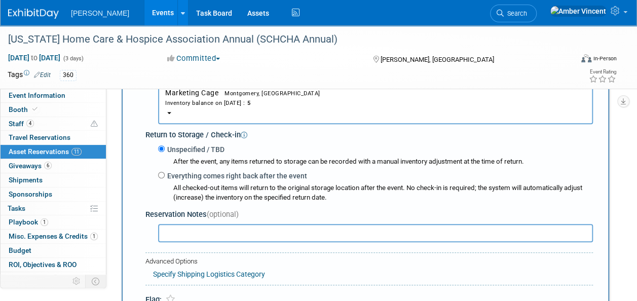
scroll to position [263, 0]
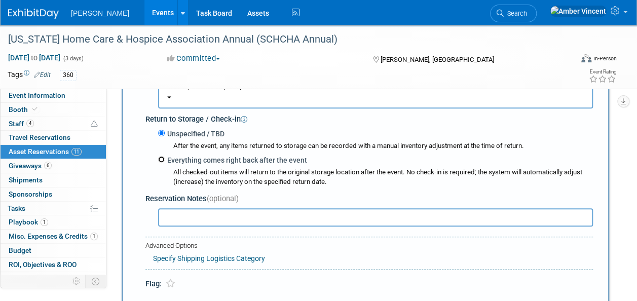
click at [162, 158] on input "Everything comes right back after the event" at bounding box center [161, 159] width 7 height 7
radio input "true"
select select "10"
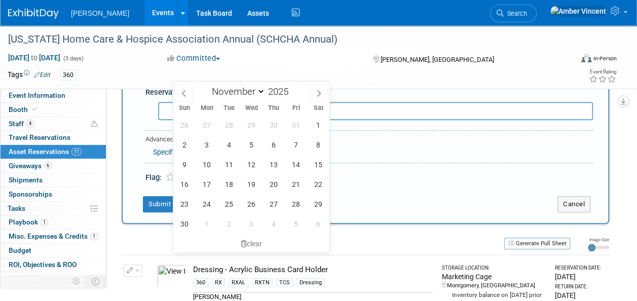
scroll to position [415, 0]
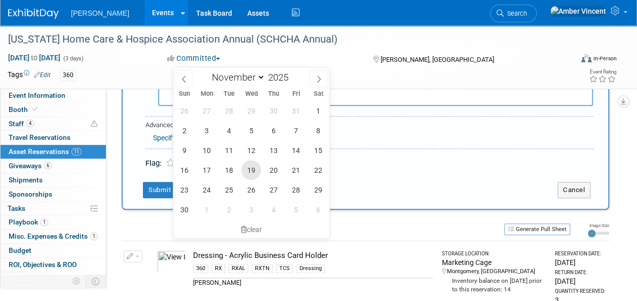
click at [255, 171] on span "19" at bounding box center [251, 170] width 20 height 20
type input "[DATE]"
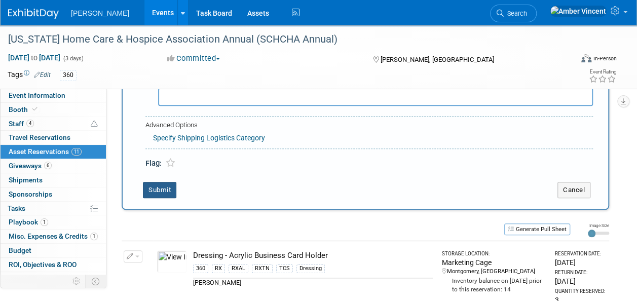
click at [163, 183] on button "Submit" at bounding box center [159, 190] width 33 height 16
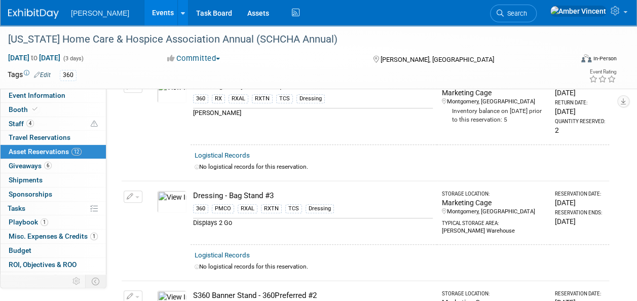
scroll to position [0, 0]
